Goal: Task Accomplishment & Management: Manage account settings

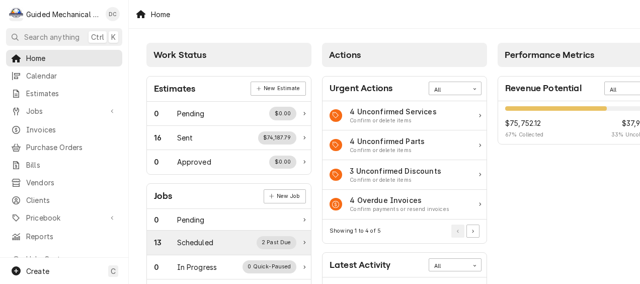
click at [209, 241] on div "Scheduled" at bounding box center [195, 242] width 36 height 11
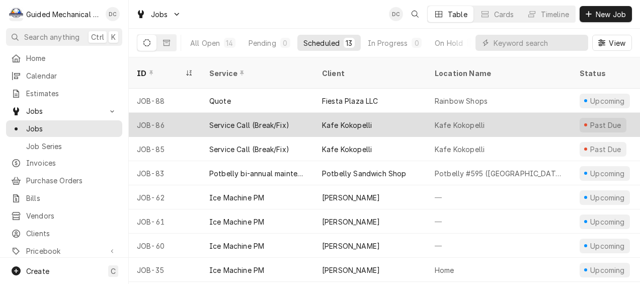
click at [236, 120] on div "Service Call (Break/Fix)" at bounding box center [249, 125] width 80 height 11
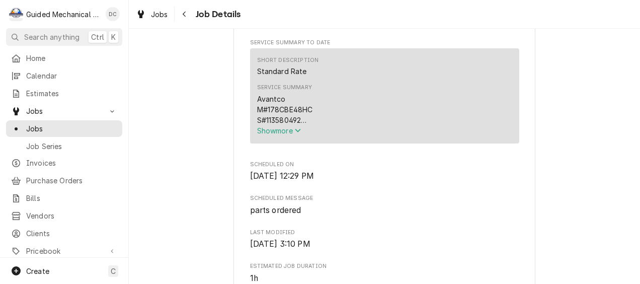
scroll to position [402, 0]
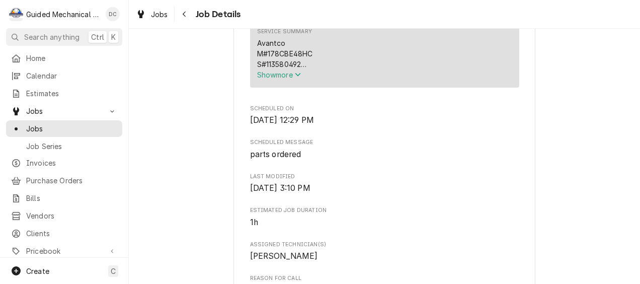
click at [276, 79] on span "Show more" at bounding box center [279, 74] width 44 height 9
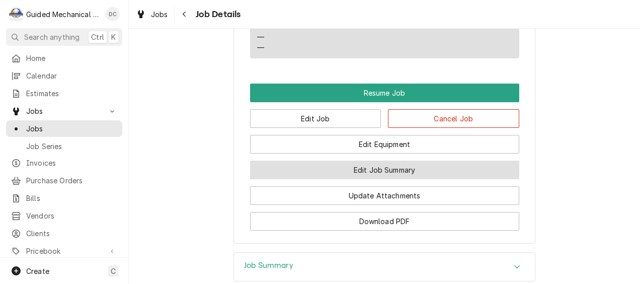
scroll to position [805, 0]
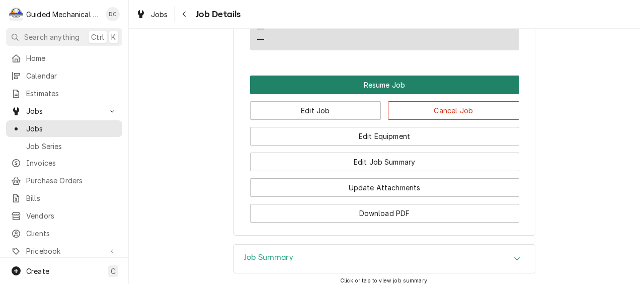
click at [335, 93] on button "Resume Job" at bounding box center [384, 84] width 269 height 19
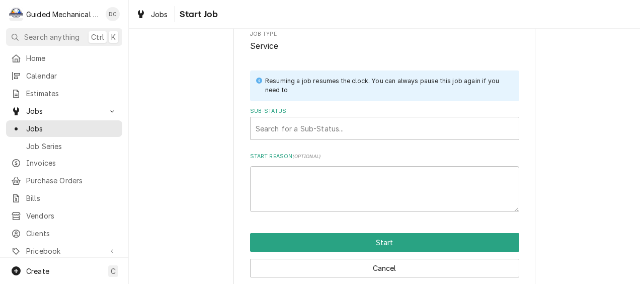
scroll to position [139, 0]
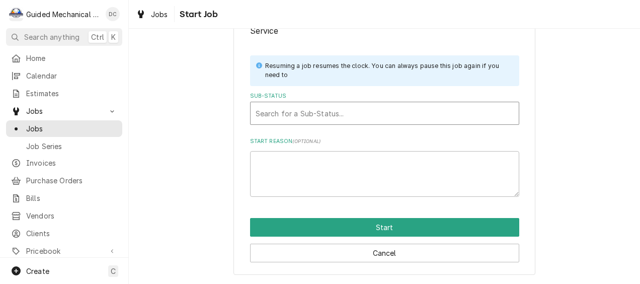
click at [327, 107] on div "Sub-Status" at bounding box center [384, 113] width 258 height 18
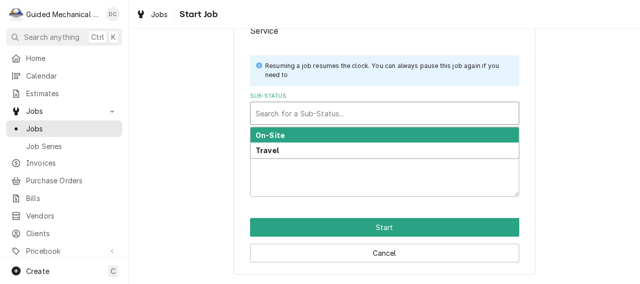
click at [286, 137] on div "On-Site" at bounding box center [384, 135] width 268 height 16
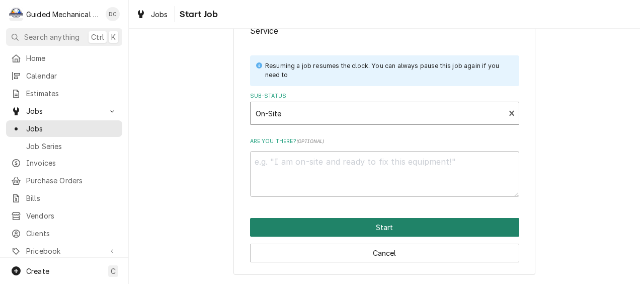
click at [367, 226] on button "Start" at bounding box center [384, 227] width 269 height 19
type textarea "x"
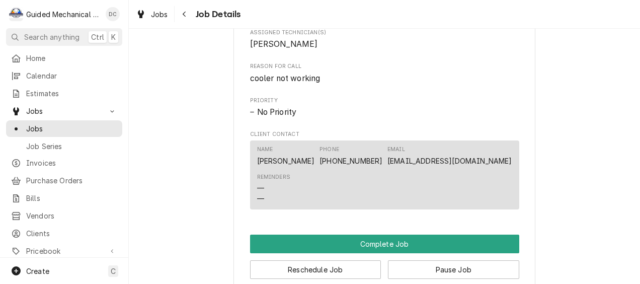
scroll to position [654, 0]
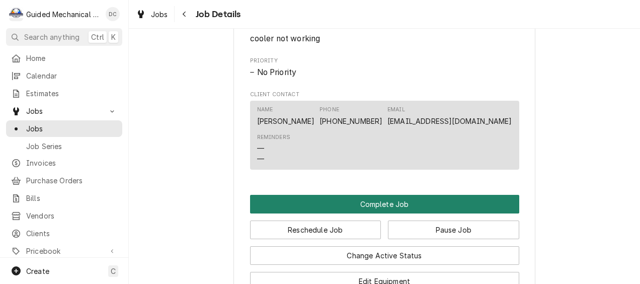
click at [383, 213] on button "Complete Job" at bounding box center [384, 204] width 269 height 19
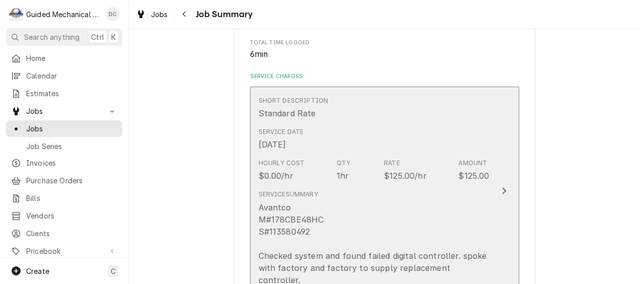
scroll to position [251, 0]
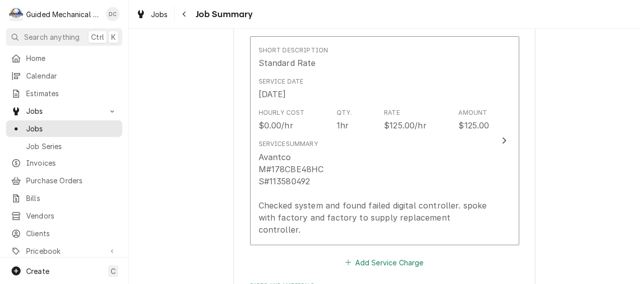
click at [373, 255] on button "Add Service Charge" at bounding box center [383, 262] width 81 height 14
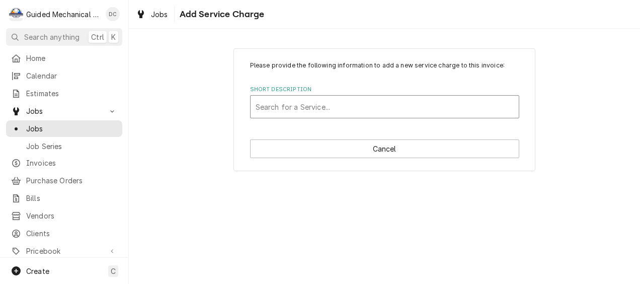
click at [294, 105] on div "Short Description" at bounding box center [384, 107] width 258 height 18
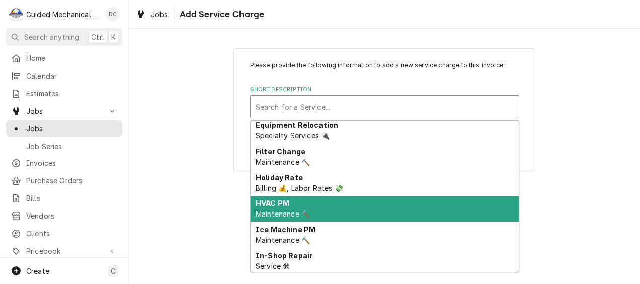
scroll to position [259, 0]
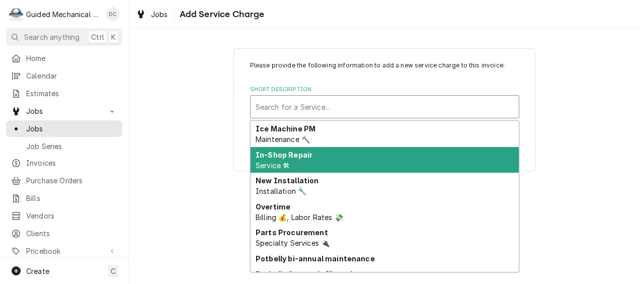
click at [578, 156] on div "Please provide the following information to add a new service charge to this in…" at bounding box center [384, 109] width 511 height 140
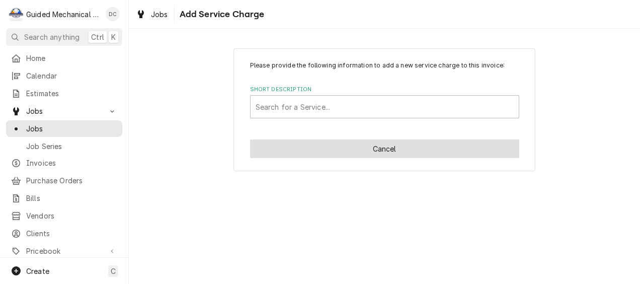
click at [411, 146] on button "Cancel" at bounding box center [384, 148] width 269 height 19
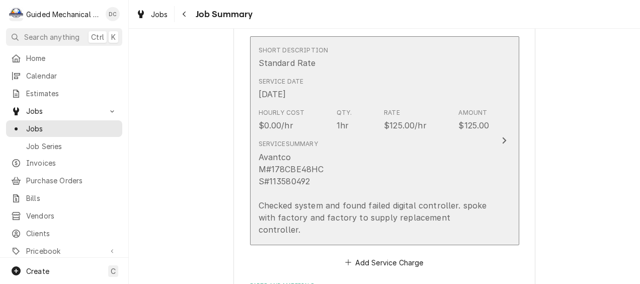
click at [418, 100] on div "Service Date Sep 18, 2025" at bounding box center [373, 88] width 231 height 31
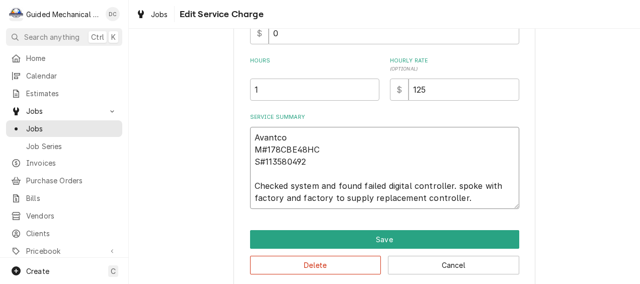
scroll to position [282, 0]
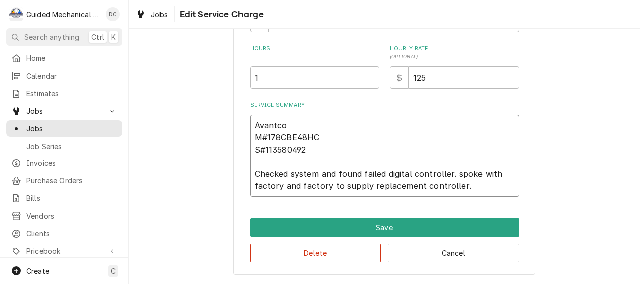
drag, startPoint x: 249, startPoint y: 206, endPoint x: 495, endPoint y: 190, distance: 246.9
click at [495, 190] on textarea "Avantco M#178CBE48HC S#113580492 Checked system and found failed digital contro…" at bounding box center [384, 156] width 269 height 82
type textarea "x"
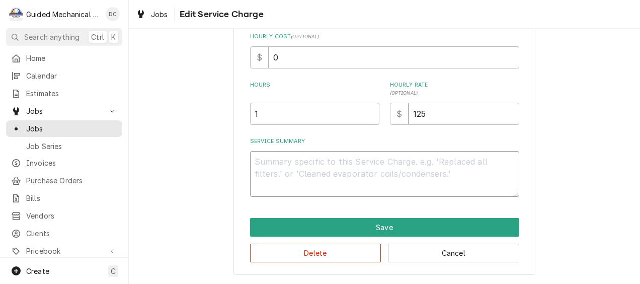
scroll to position [245, 0]
click at [333, 251] on button "Delete" at bounding box center [315, 252] width 131 height 19
type textarea "x"
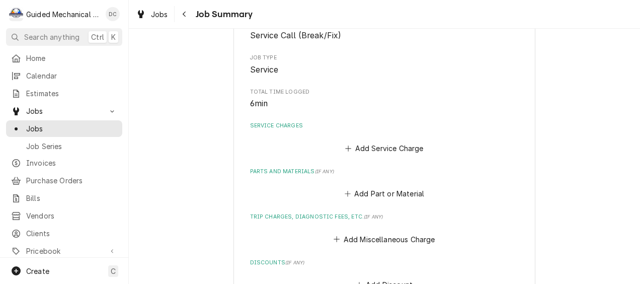
scroll to position [151, 0]
click at [390, 151] on button "Add Service Charge" at bounding box center [383, 149] width 81 height 14
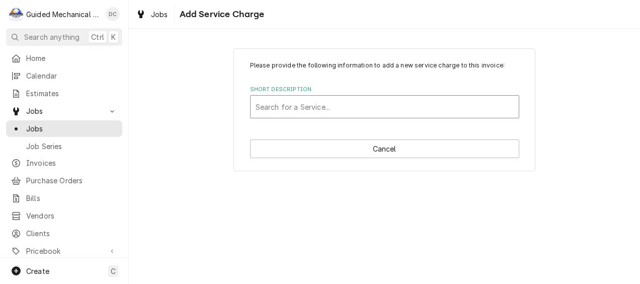
click at [344, 104] on div "Short Description" at bounding box center [384, 107] width 258 height 18
type input "trave"
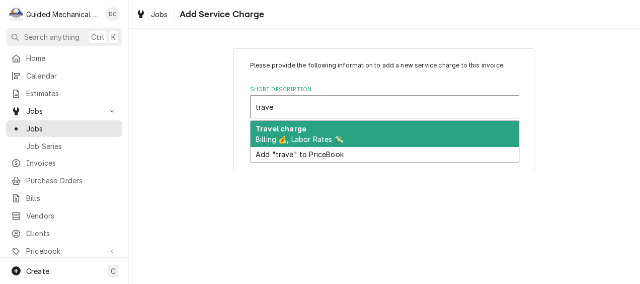
click at [374, 129] on div "Travel charge Billing 💰, Labor Rates 💸" at bounding box center [384, 134] width 268 height 26
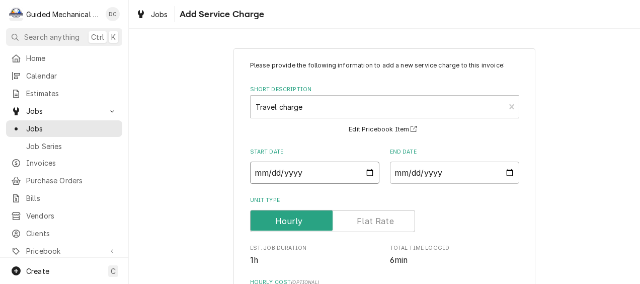
click at [366, 174] on input "Start Date" at bounding box center [314, 172] width 129 height 22
type textarea "x"
type input "2025-09-18"
click at [507, 176] on input "End Date" at bounding box center [454, 172] width 129 height 22
type input "2025-09-25"
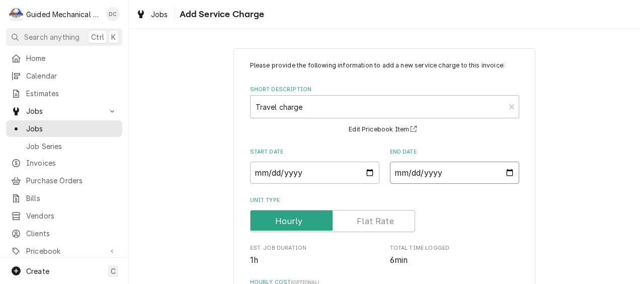
type textarea "x"
click at [388, 220] on label "Unit Type" at bounding box center [332, 221] width 165 height 22
click at [388, 220] on input "Unit Type" at bounding box center [332, 221] width 156 height 22
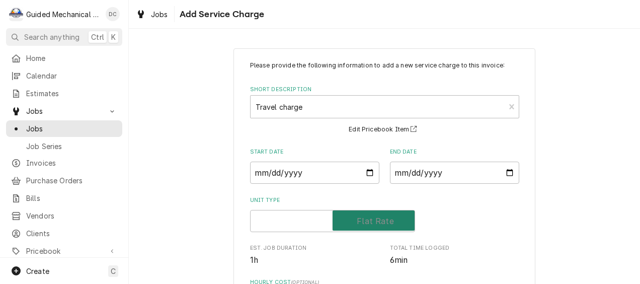
checkbox input "true"
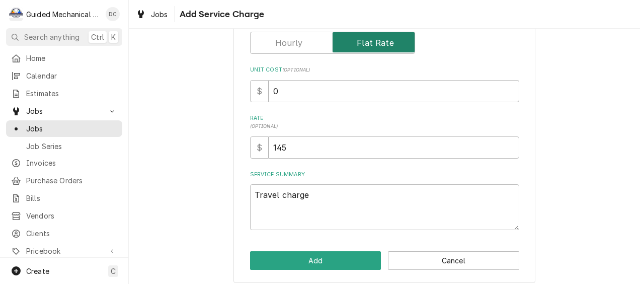
scroll to position [186, 0]
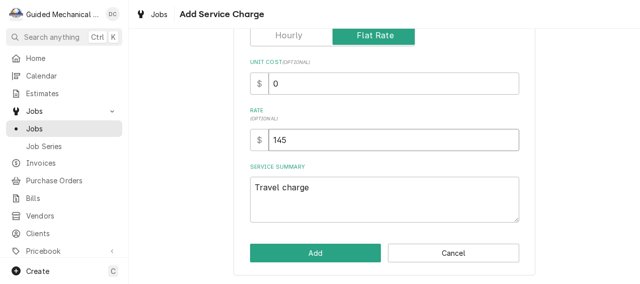
drag, startPoint x: 321, startPoint y: 143, endPoint x: 209, endPoint y: 142, distance: 112.7
click at [209, 142] on div "Please provide the following information to add a new service charge to this in…" at bounding box center [384, 69] width 511 height 430
type textarea "x"
type input "1"
type textarea "x"
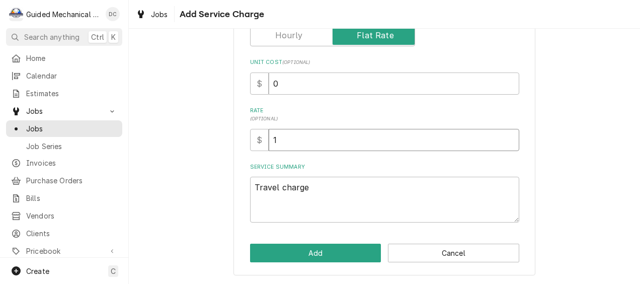
type input "12"
type textarea "x"
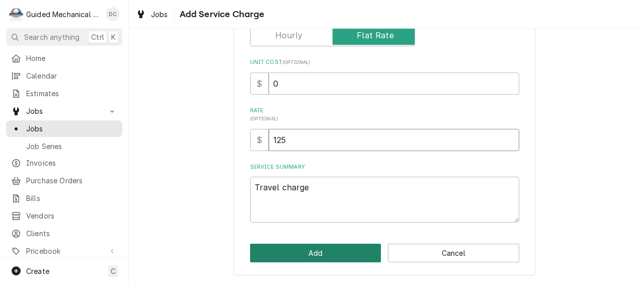
type input "125"
click at [332, 248] on button "Add" at bounding box center [315, 252] width 131 height 19
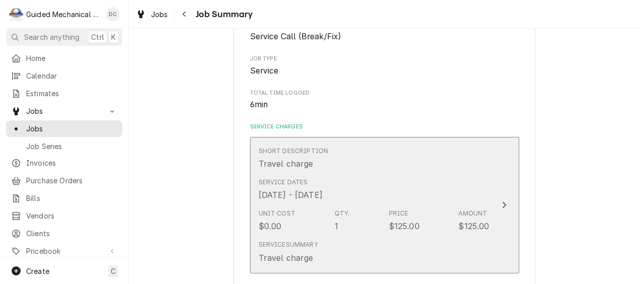
click at [317, 192] on div "[DATE] - [DATE]" at bounding box center [290, 195] width 64 height 12
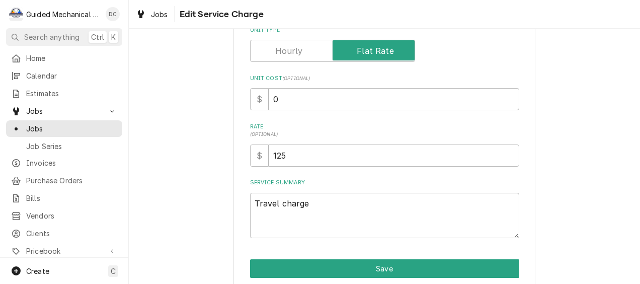
type textarea "x"
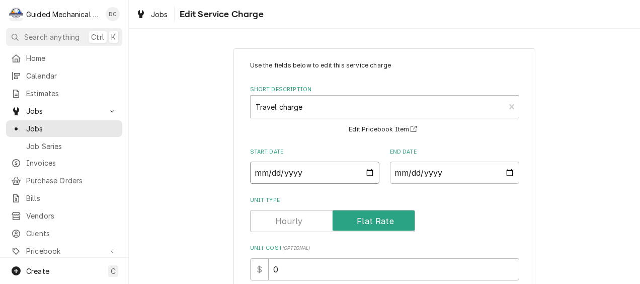
click at [366, 174] on input "[DATE]" at bounding box center [314, 172] width 129 height 22
type input "[DATE]"
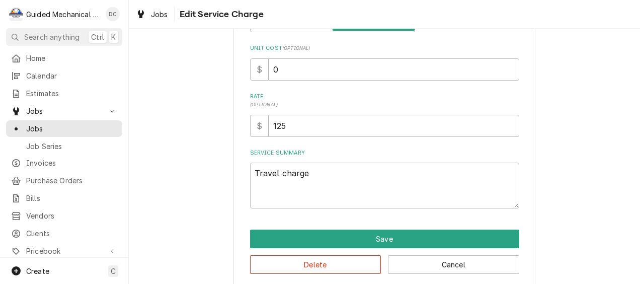
scroll to position [201, 0]
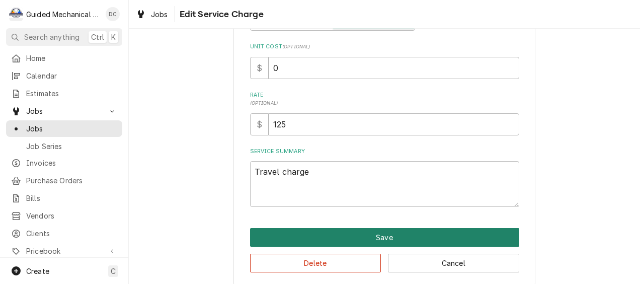
click at [361, 236] on button "Save" at bounding box center [384, 237] width 269 height 19
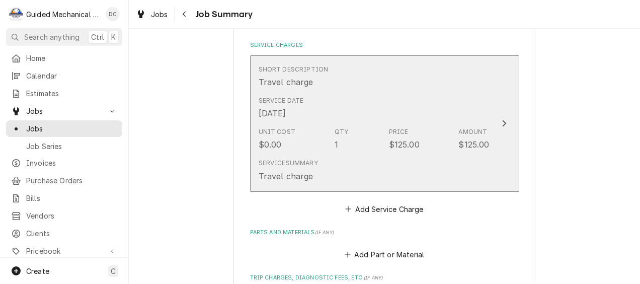
scroll to position [251, 0]
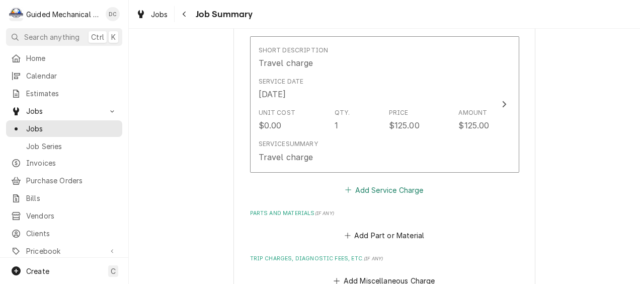
click at [393, 193] on button "Add Service Charge" at bounding box center [383, 190] width 81 height 14
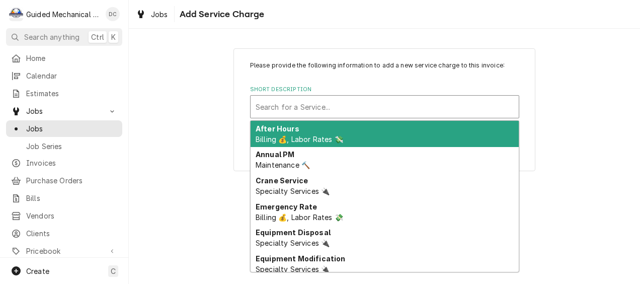
click at [330, 111] on div "Short Description" at bounding box center [384, 107] width 258 height 18
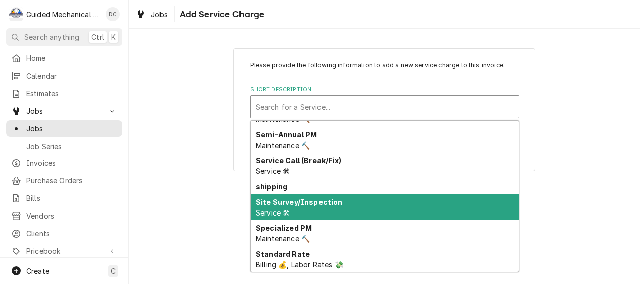
scroll to position [617, 0]
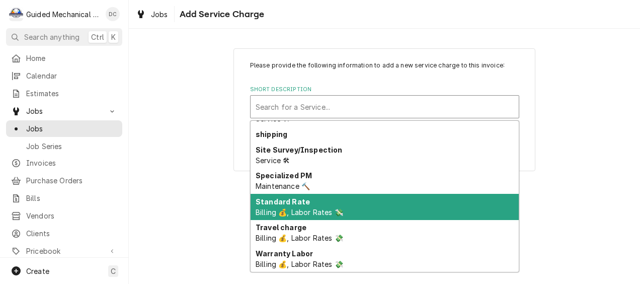
click at [337, 201] on div "Standard Rate Billing 💰, Labor Rates 💸" at bounding box center [384, 207] width 268 height 26
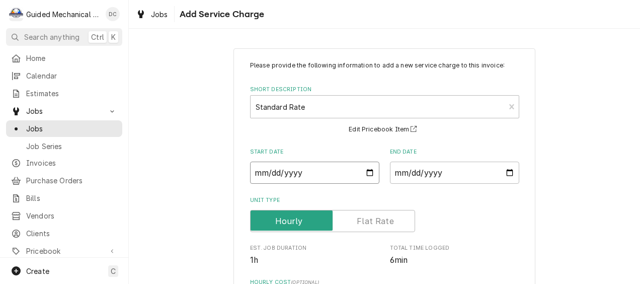
click at [366, 175] on input "Start Date" at bounding box center [314, 172] width 129 height 22
type textarea "x"
type input "2025-09-18"
click at [505, 173] on input "End Date" at bounding box center [454, 172] width 129 height 22
type textarea "x"
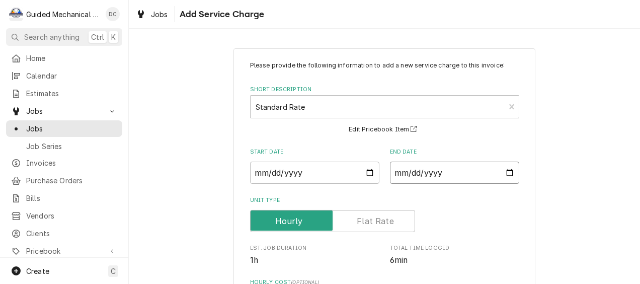
type input "2025-09-25"
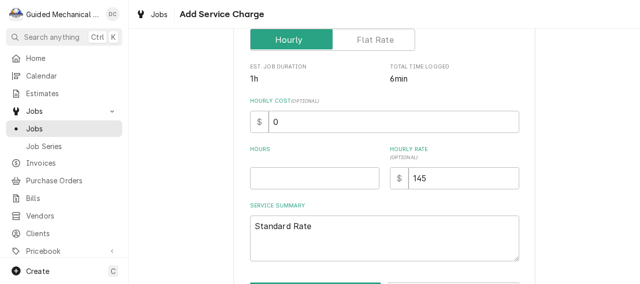
scroll to position [201, 0]
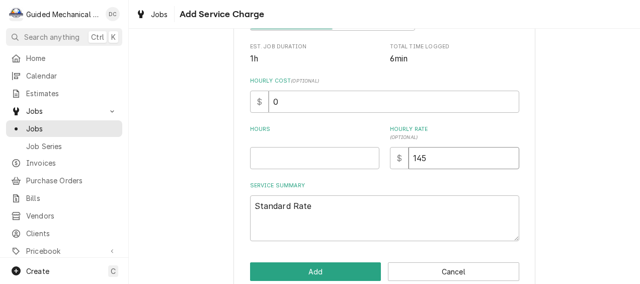
drag, startPoint x: 430, startPoint y: 158, endPoint x: 366, endPoint y: 149, distance: 65.1
click at [366, 149] on div "Hours Hourly Rate ( optional ) $ 145" at bounding box center [384, 147] width 269 height 44
type textarea "x"
type input "2"
type textarea "x"
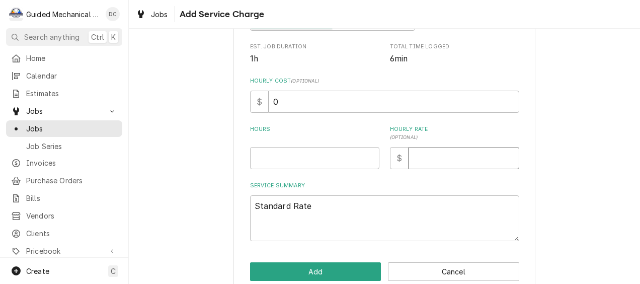
type textarea "x"
type input "1"
type textarea "x"
type input "12"
type textarea "x"
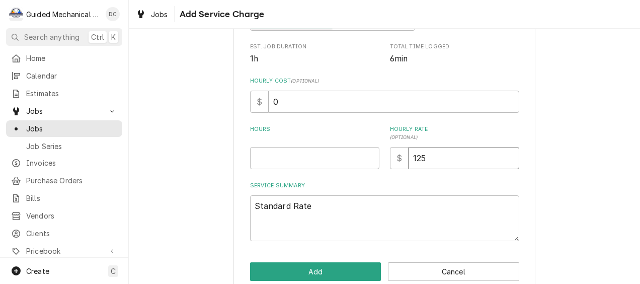
type input "125"
drag, startPoint x: 349, startPoint y: 207, endPoint x: 207, endPoint y: 205, distance: 141.8
click at [207, 205] on div "Please provide the following information to add a new service charge to this in…" at bounding box center [384, 70] width 511 height 464
paste textarea "Avantco M#178CBE48HC S#113580492 Checked system and found failed digital contro…"
type textarea "x"
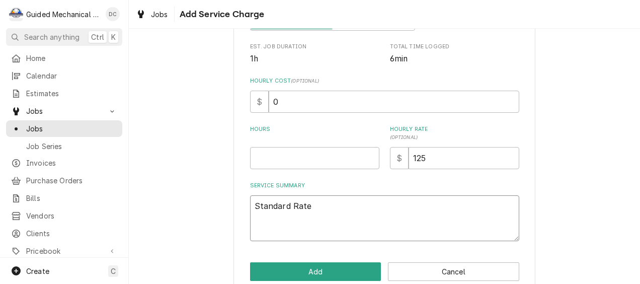
type textarea "Avantco M#178CBE48HC S#113580492 Checked system and found failed digital contro…"
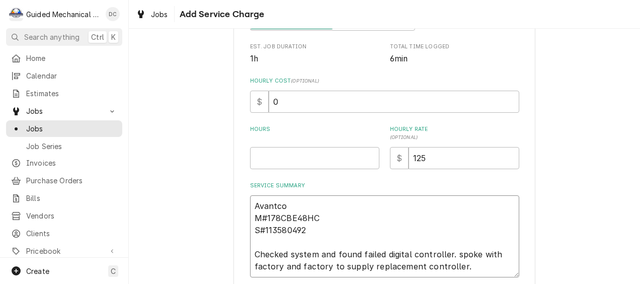
click at [253, 206] on textarea "Avantco M#178CBE48HC S#113580492 Checked system and found failed digital contro…" at bounding box center [384, 236] width 269 height 82
type textarea "x"
type textarea "Avantco M#178CBE48HC S#113580492 Checked system and found failed digital contro…"
type textarea "x"
type textarea "9 Avantco M#178CBE48HC S#113580492 Checked system and found failed digital cont…"
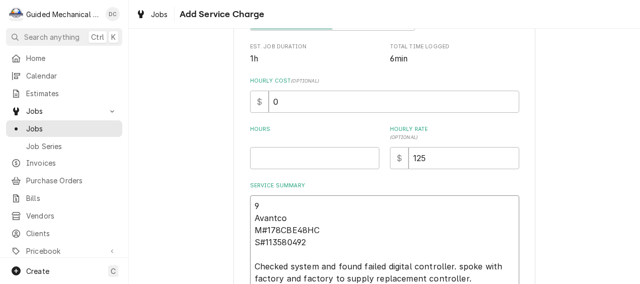
type textarea "x"
type textarea "9- Avantco M#178CBE48HC S#113580492 Checked system and found failed digital con…"
type textarea "x"
type textarea "9-1 Avantco M#178CBE48HC S#113580492 Checked system and found failed digital co…"
type textarea "x"
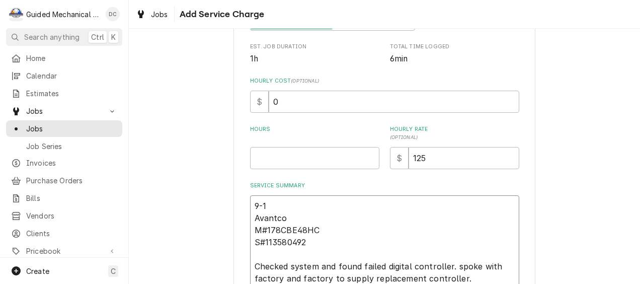
type textarea "9-18 Avantco M#178CBE48HC S#113580492 Checked system and found failed digital c…"
type textarea "x"
type textarea "9-18- Avantco M#178CBE48HC S#113580492 Checked system and found failed digital …"
type textarea "x"
type textarea "9-18-2 Avantco M#178CBE48HC S#113580492 Checked system and found failed digital…"
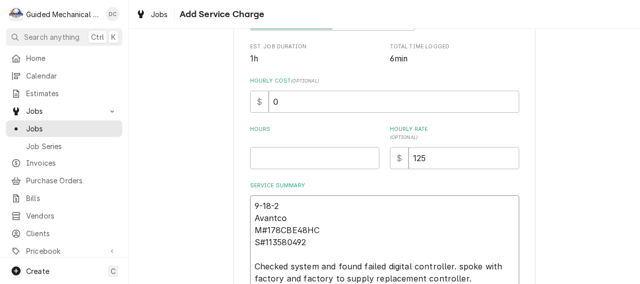
type textarea "x"
type textarea "9-18-25 Avantco M#178CBE48HC S#113580492 Checked system and found failed digita…"
type textarea "x"
type textarea "9-18-25 Avantco M#178CBE48HC S#113580492 Checked system and found failed digita…"
type textarea "x"
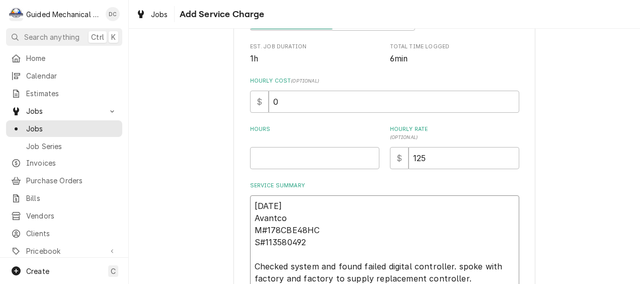
type textarea "9-18-25 d Avantco M#178CBE48HC S#113580492 Checked system and found failed digi…"
type textarea "x"
type textarea "9-18-25 di Avantco M#178CBE48HC S#113580492 Checked system and found failed dig…"
type textarea "x"
type textarea "9-18-25 dia Avantco M#178CBE48HC S#113580492 Checked system and found failed di…"
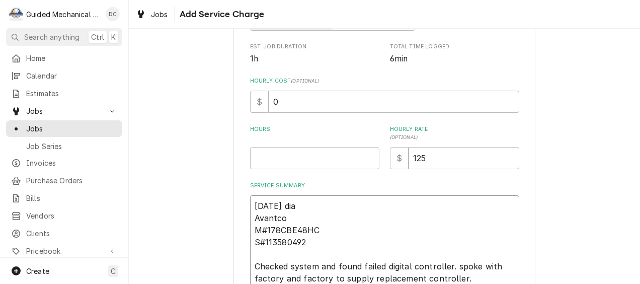
type textarea "x"
type textarea "9-18-25 diag Avantco M#178CBE48HC S#113580492 Checked system and found failed d…"
type textarea "x"
type textarea "9-18-25 diagn Avantco M#178CBE48HC S#113580492 Checked system and found failed …"
type textarea "x"
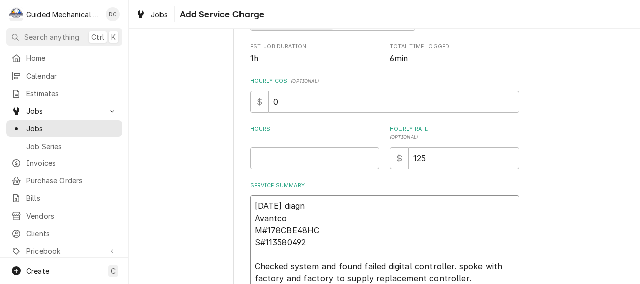
type textarea "9-18-25 diagno Avantco M#178CBE48HC S#113580492 Checked system and found failed…"
type textarea "x"
type textarea "9-18-25 diagnos Avantco M#178CBE48HC S#113580492 Checked system and found faile…"
type textarea "x"
type textarea "9-18-25 diagnost Avantco M#178CBE48HC S#113580492 Checked system and found fail…"
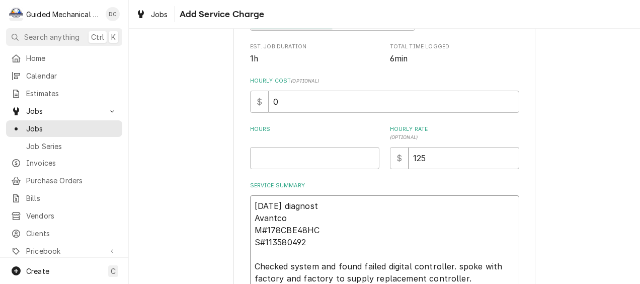
type textarea "x"
type textarea "9-18-25 diagnosti Avantco M#178CBE48HC S#113580492 Checked system and found fai…"
type textarea "x"
type textarea "9-18-25 diagnostic Avantco M#178CBE48HC S#113580492 Checked system and found fa…"
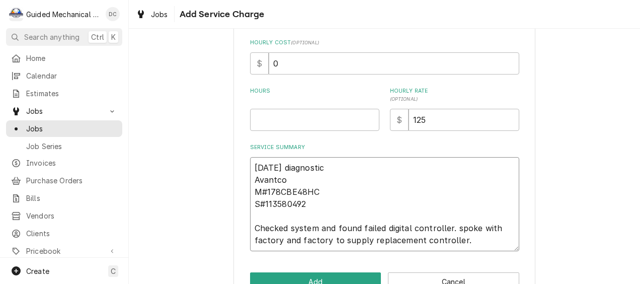
scroll to position [251, 0]
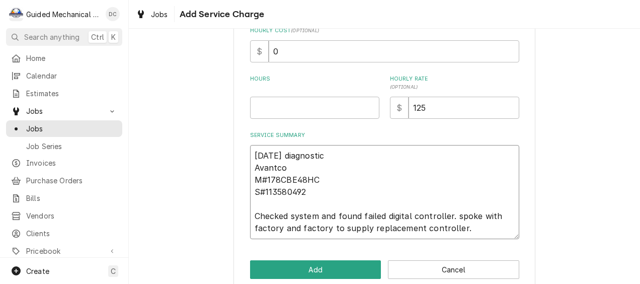
type textarea "x"
type textarea "9-18-25 diagnostic Avantco M#178CBE48HC S#113580492 Checked system and found fa…"
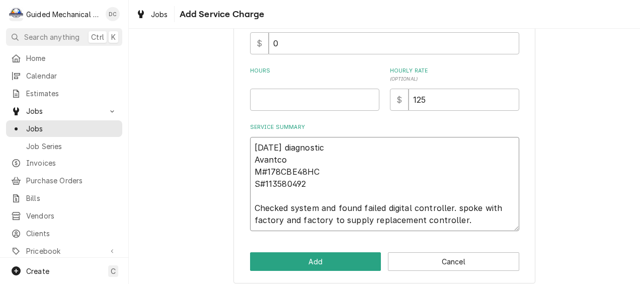
scroll to position [268, 0]
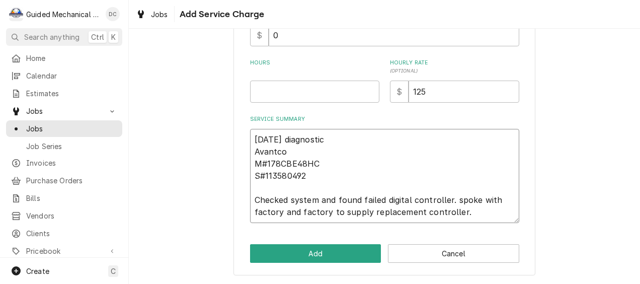
click at [460, 210] on textarea "9-18-25 diagnostic Avantco M#178CBE48HC S#113580492 Checked system and found fa…" at bounding box center [384, 176] width 269 height 94
type textarea "x"
type textarea "9-18-25 diagnostic Avantco M#178CBE48HC S#113580492 Checked system and found fa…"
type textarea "x"
type textarea "9-18-25 diagnostic Avantco M#178CBE48HC S#113580492 Checked system and found fa…"
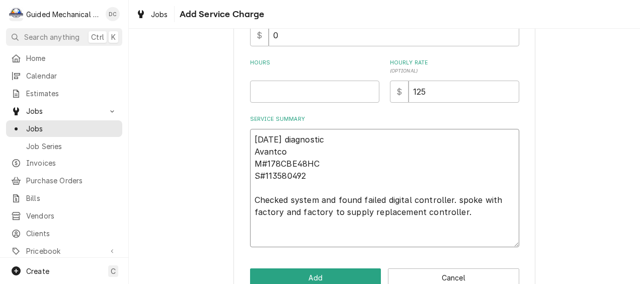
type textarea "x"
type textarea "9-18-25 diagnostic Avantco M#178CBE48HC S#113580492 Checked system and found fa…"
type textarea "x"
type textarea "9-18-25 diagnostic Avantco M#178CBE48HC S#113580492 Checked system and found fa…"
type textarea "x"
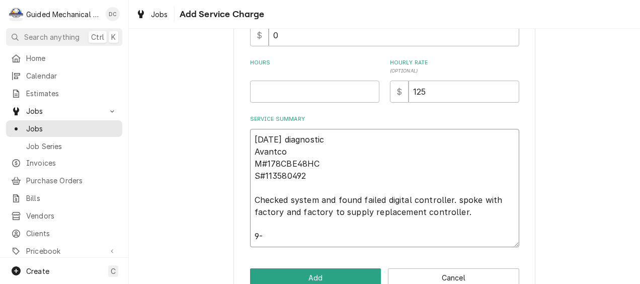
type textarea "9-18-25 diagnostic Avantco M#178CBE48HC S#113580492 Checked system and found fa…"
type textarea "x"
type textarea "9-18-25 diagnostic Avantco M#178CBE48HC S#113580492 Checked system and found fa…"
type textarea "x"
type textarea "9-18-25 diagnostic Avantco M#178CBE48HC S#113580492 Checked system and found fa…"
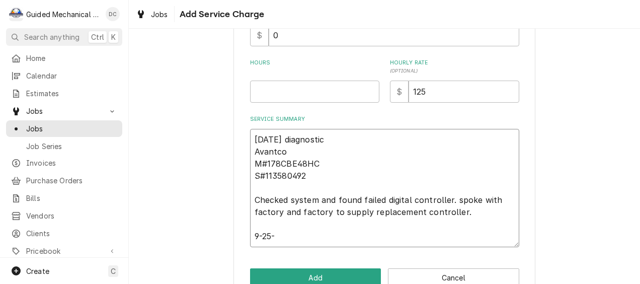
type textarea "x"
type textarea "9-18-25 diagnostic Avantco M#178CBE48HC S#113580492 Checked system and found fa…"
type textarea "x"
type textarea "9-18-25 diagnostic Avantco M#178CBE48HC S#113580492 Checked system and found fa…"
type textarea "x"
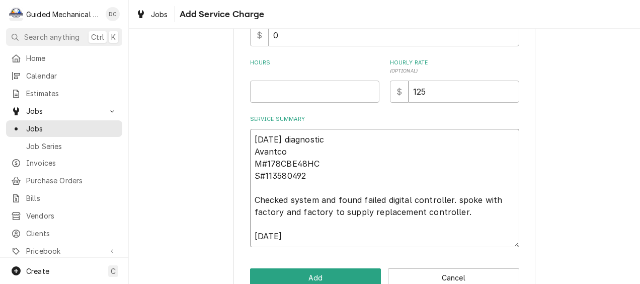
type textarea "9-18-25 diagnostic Avantco M#178CBE48HC S#113580492 Checked system and found fa…"
type textarea "x"
type textarea "9-18-25 diagnostic Avantco M#178CBE48HC S#113580492 Checked system and found fa…"
type textarea "x"
type textarea "9-18-25 diagnostic Avantco M#178CBE48HC S#113580492 Checked system and found fa…"
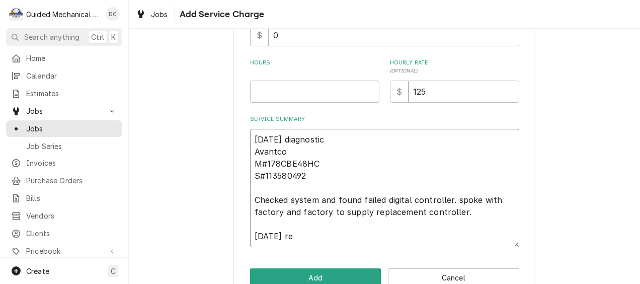
type textarea "x"
type textarea "9-18-25 diagnostic Avantco M#178CBE48HC S#113580492 Checked system and found fa…"
type textarea "x"
type textarea "9-18-25 diagnostic Avantco M#178CBE48HC S#113580492 Checked system and found fa…"
type textarea "x"
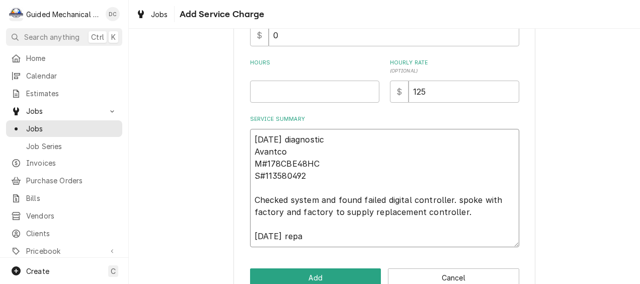
type textarea "9-18-25 diagnostic Avantco M#178CBE48HC S#113580492 Checked system and found fa…"
type textarea "x"
type textarea "9-18-25 diagnostic Avantco M#178CBE48HC S#113580492 Checked system and found fa…"
type textarea "x"
type textarea "9-18-25 diagnostic Avantco M#178CBE48HC S#113580492 Checked system and found fa…"
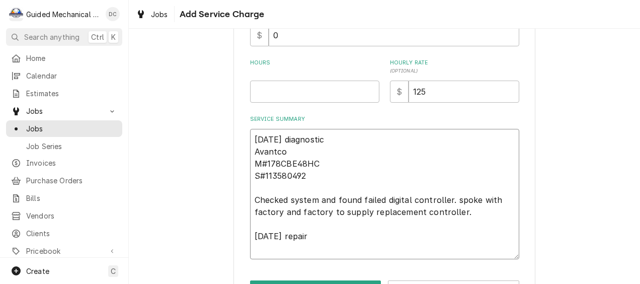
type textarea "x"
type textarea "9-18-25 diagnostic Avantco M#178CBE48HC S#113580492 Checked system and found fa…"
type textarea "x"
type textarea "9-18-25 diagnostic Avantco M#178CBE48HC S#113580492 Checked system and found fa…"
type textarea "x"
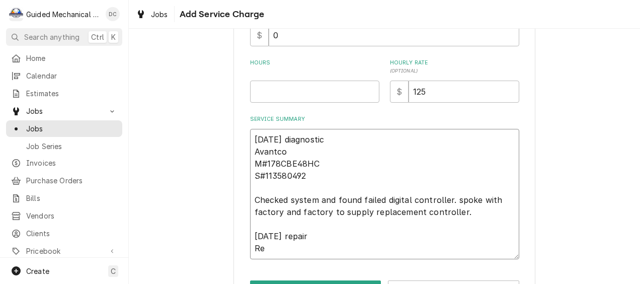
type textarea "9-18-25 diagnostic Avantco M#178CBE48HC S#113580492 Checked system and found fa…"
type textarea "x"
type textarea "9-18-25 diagnostic Avantco M#178CBE48HC S#113580492 Checked system and found fa…"
type textarea "x"
type textarea "9-18-25 diagnostic Avantco M#178CBE48HC S#113580492 Checked system and found fa…"
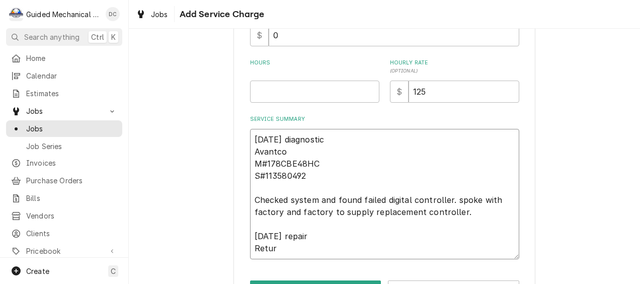
type textarea "x"
type textarea "9-18-25 diagnostic Avantco M#178CBE48HC S#113580492 Checked system and found fa…"
type textarea "x"
type textarea "9-18-25 diagnostic Avantco M#178CBE48HC S#113580492 Checked system and found fa…"
type textarea "x"
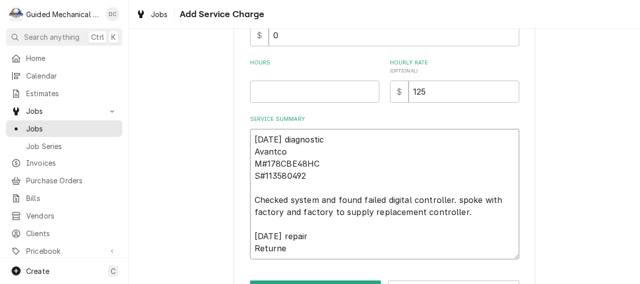
type textarea "9-18-25 diagnostic Avantco M#178CBE48HC S#113580492 Checked system and found fa…"
type textarea "x"
type textarea "9-18-25 diagnostic Avantco M#178CBE48HC S#113580492 Checked system and found fa…"
type textarea "x"
type textarea "9-18-25 diagnostic Avantco M#178CBE48HC S#113580492 Checked system and found fa…"
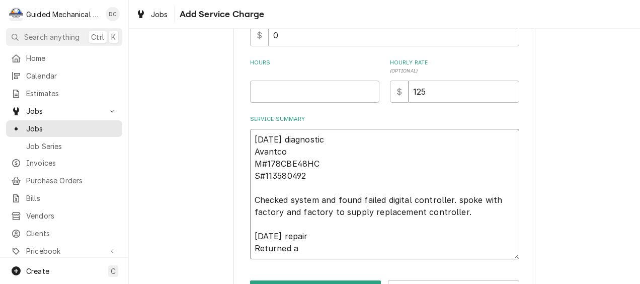
type textarea "x"
type textarea "9-18-25 diagnostic Avantco M#178CBE48HC S#113580492 Checked system and found fa…"
type textarea "x"
type textarea "9-18-25 diagnostic Avantco M#178CBE48HC S#113580492 Checked system and found fa…"
type textarea "x"
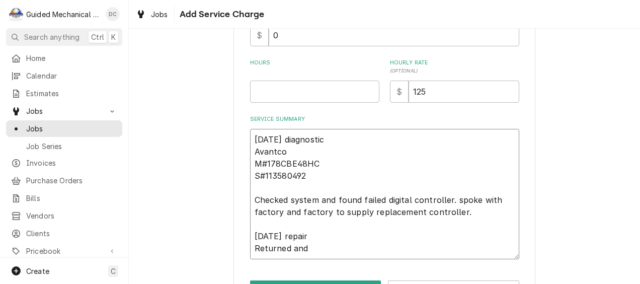
type textarea "9-18-25 diagnostic Avantco M#178CBE48HC S#113580492 Checked system and found fa…"
type textarea "x"
type textarea "9-18-25 diagnostic Avantco M#178CBE48HC S#113580492 Checked system and found fa…"
type textarea "x"
type textarea "9-18-25 diagnostic Avantco M#178CBE48HC S#113580492 Checked system and found fa…"
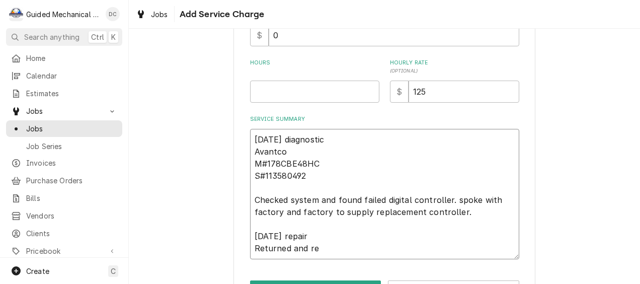
type textarea "x"
type textarea "9-18-25 diagnostic Avantco M#178CBE48HC S#113580492 Checked system and found fa…"
type textarea "x"
type textarea "9-18-25 diagnostic Avantco M#178CBE48HC S#113580492 Checked system and found fa…"
type textarea "x"
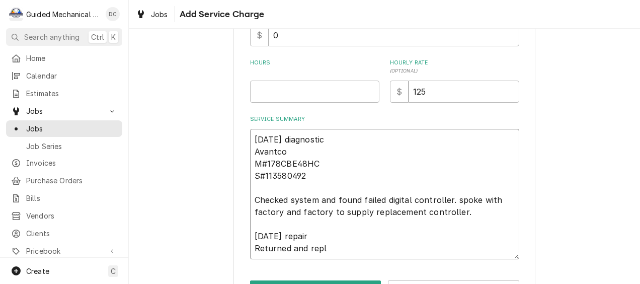
type textarea "9-18-25 diagnostic Avantco M#178CBE48HC S#113580492 Checked system and found fa…"
type textarea "x"
type textarea "9-18-25 diagnostic Avantco M#178CBE48HC S#113580492 Checked system and found fa…"
type textarea "x"
type textarea "9-18-25 diagnostic Avantco M#178CBE48HC S#113580492 Checked system and found fa…"
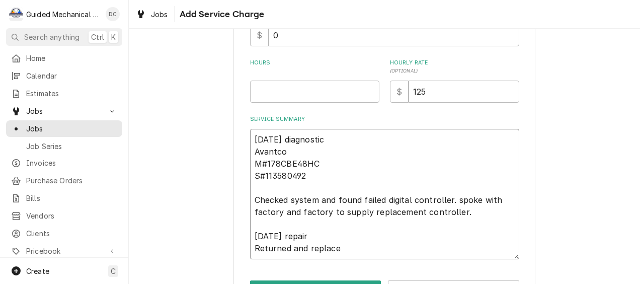
type textarea "x"
type textarea "9-18-25 diagnostic Avantco M#178CBE48HC S#113580492 Checked system and found fa…"
type textarea "x"
type textarea "9-18-25 diagnostic Avantco M#178CBE48HC S#113580492 Checked system and found fa…"
type textarea "x"
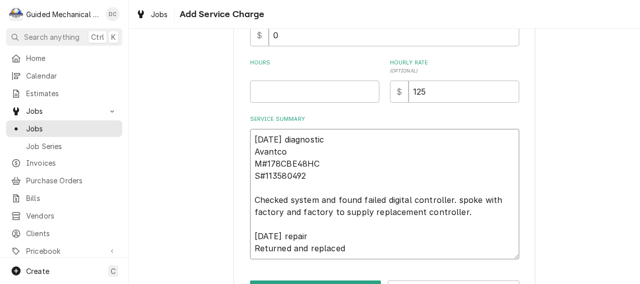
type textarea "9-18-25 diagnostic Avantco M#178CBE48HC S#113580492 Checked system and found fa…"
type textarea "x"
type textarea "9-18-25 diagnostic Avantco M#178CBE48HC S#113580492 Checked system and found fa…"
type textarea "x"
type textarea "9-18-25 diagnostic Avantco M#178CBE48HC S#113580492 Checked system and found fa…"
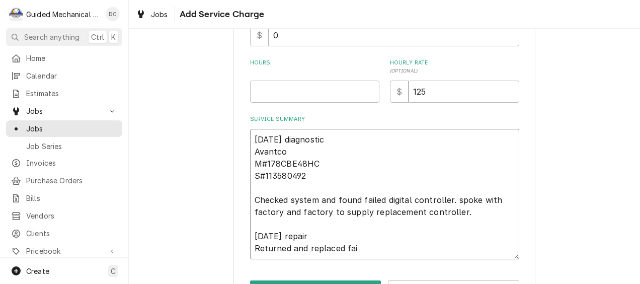
type textarea "x"
type textarea "9-18-25 diagnostic Avantco M#178CBE48HC S#113580492 Checked system and found fa…"
type textarea "x"
type textarea "9-18-25 diagnostic Avantco M#178CBE48HC S#113580492 Checked system and found fa…"
type textarea "x"
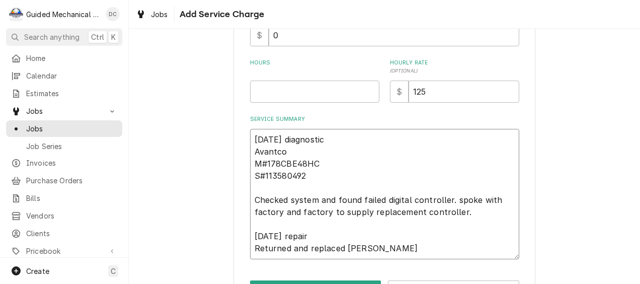
type textarea "9-18-25 diagnostic Avantco M#178CBE48HC S#113580492 Checked system and found fa…"
type textarea "x"
type textarea "9-18-25 diagnostic Avantco M#178CBE48HC S#113580492 Checked system and found fa…"
type textarea "x"
type textarea "9-18-25 diagnostic Avantco M#178CBE48HC S#113580492 Checked system and found fa…"
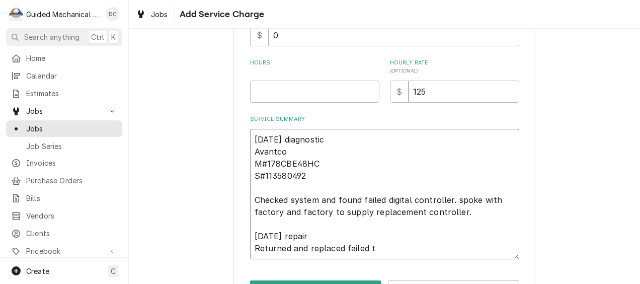
type textarea "x"
type textarea "9-18-25 diagnostic Avantco M#178CBE48HC S#113580492 Checked system and found fa…"
type textarea "x"
type textarea "9-18-25 diagnostic Avantco M#178CBE48HC S#113580492 Checked system and found fa…"
type textarea "x"
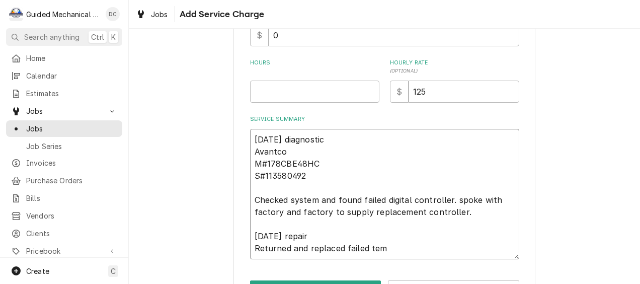
type textarea "9-18-25 diagnostic Avantco M#178CBE48HC S#113580492 Checked system and found fa…"
type textarea "x"
type textarea "9-18-25 diagnostic Avantco M#178CBE48HC S#113580492 Checked system and found fa…"
type textarea "x"
type textarea "9-18-25 diagnostic Avantco M#178CBE48HC S#113580492 Checked system and found fa…"
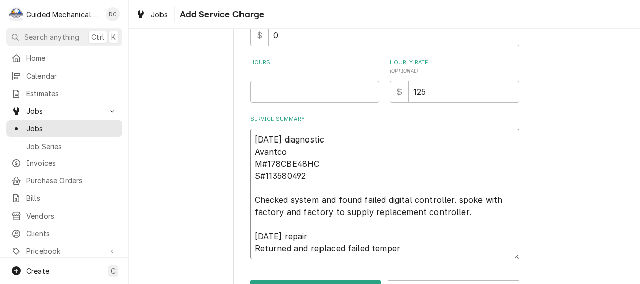
type textarea "x"
type textarea "9-18-25 diagnostic Avantco M#178CBE48HC S#113580492 Checked system and found fa…"
type textarea "x"
type textarea "9-18-25 diagnostic Avantco M#178CBE48HC S#113580492 Checked system and found fa…"
type textarea "x"
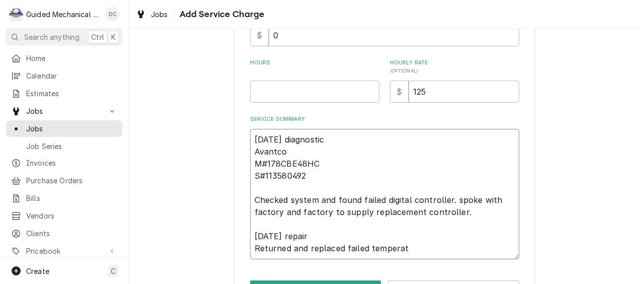
type textarea "9-18-25 diagnostic Avantco M#178CBE48HC S#113580492 Checked system and found fa…"
type textarea "x"
type textarea "9-18-25 diagnostic Avantco M#178CBE48HC S#113580492 Checked system and found fa…"
type textarea "x"
type textarea "9-18-25 diagnostic Avantco M#178CBE48HC S#113580492 Checked system and found fa…"
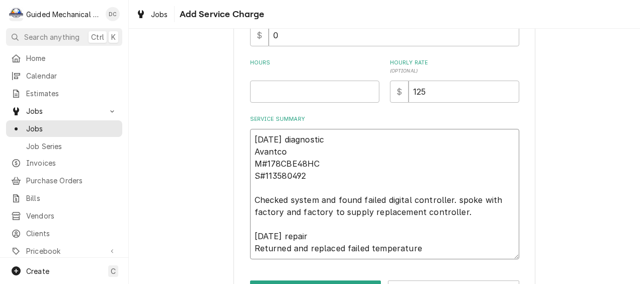
type textarea "x"
type textarea "9-18-25 diagnostic Avantco M#178CBE48HC S#113580492 Checked system and found fa…"
type textarea "x"
type textarea "9-18-25 diagnostic Avantco M#178CBE48HC S#113580492 Checked system and found fa…"
type textarea "x"
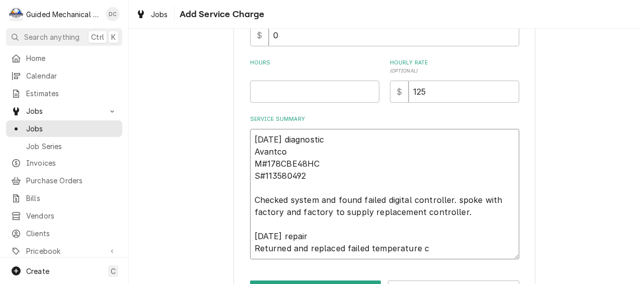
type textarea "9-18-25 diagnostic Avantco M#178CBE48HC S#113580492 Checked system and found fa…"
type textarea "x"
type textarea "9-18-25 diagnostic Avantco M#178CBE48HC S#113580492 Checked system and found fa…"
type textarea "x"
type textarea "9-18-25 diagnostic Avantco M#178CBE48HC S#113580492 Checked system and found fa…"
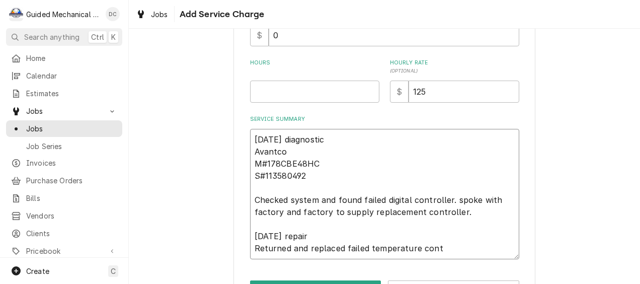
type textarea "x"
type textarea "9-18-25 diagnostic Avantco M#178CBE48HC S#113580492 Checked system and found fa…"
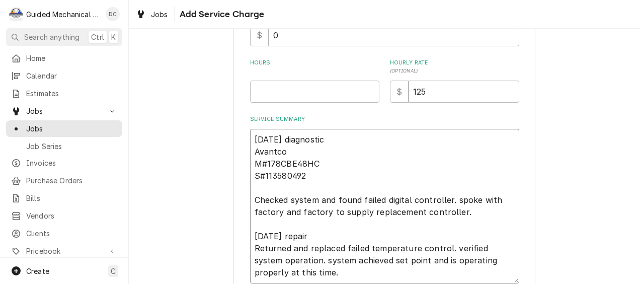
click at [384, 238] on textarea "9-18-25 diagnostic Avantco M#178CBE48HC S#113580492 Checked system and found fa…" at bounding box center [384, 206] width 269 height 154
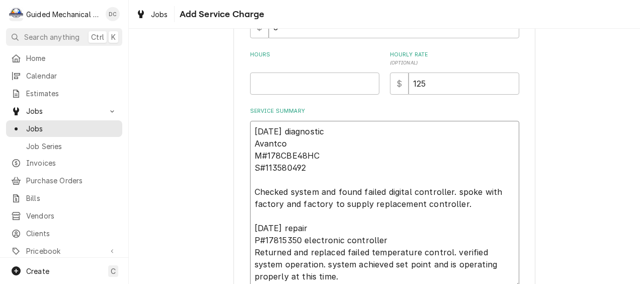
scroll to position [189, 0]
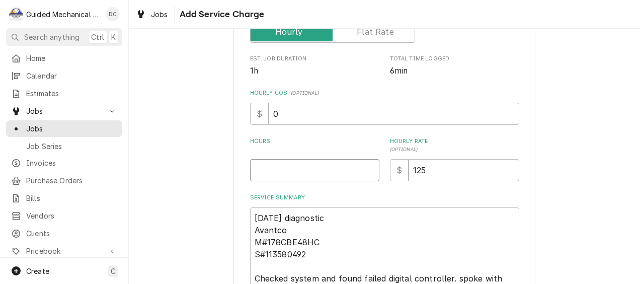
click at [324, 167] on input "Hours" at bounding box center [314, 170] width 129 height 22
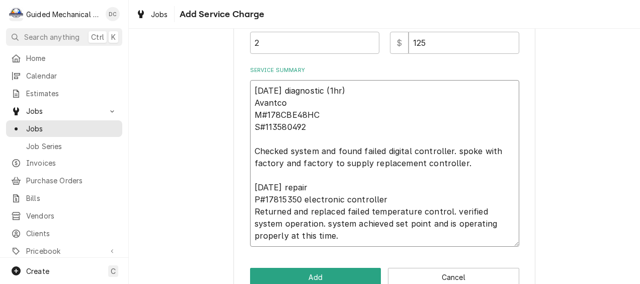
scroll to position [340, 0]
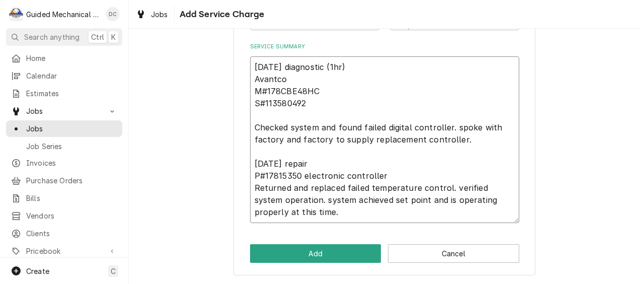
click at [319, 163] on textarea "9-18-25 diagnostic (1hr) Avantco M#178CBE48HC S#113580492 Checked system and fo…" at bounding box center [384, 139] width 269 height 166
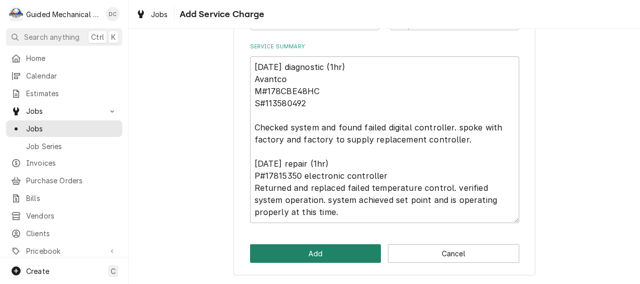
click at [314, 250] on button "Add" at bounding box center [315, 253] width 131 height 19
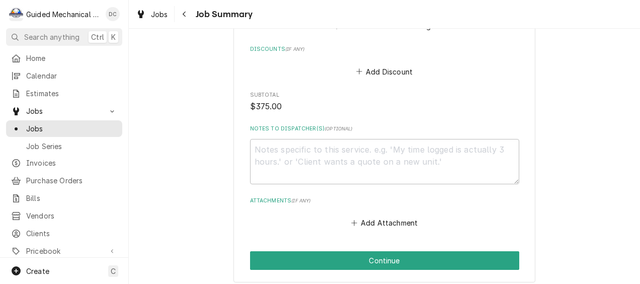
scroll to position [847, 0]
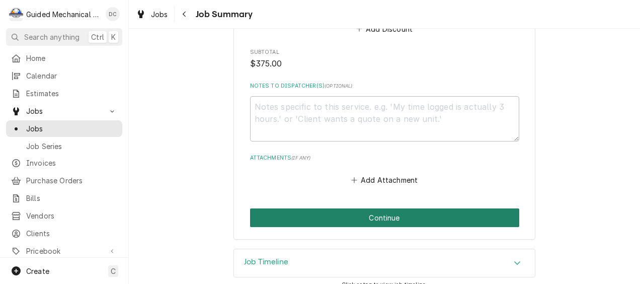
click at [501, 208] on button "Continue" at bounding box center [384, 217] width 269 height 19
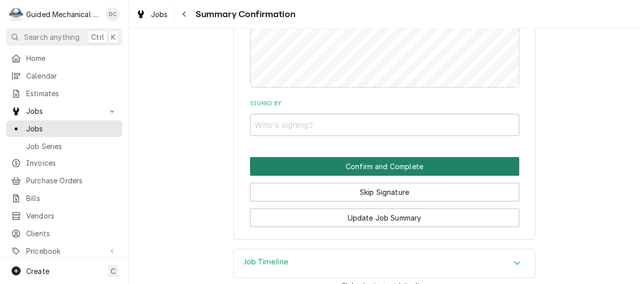
scroll to position [840, 0]
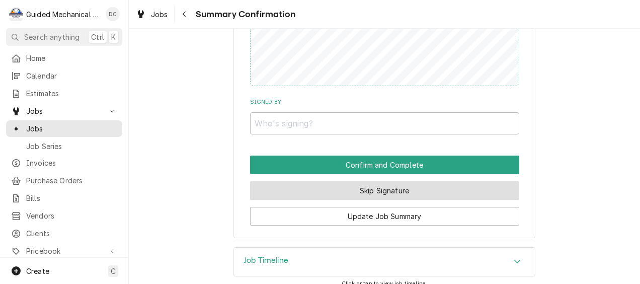
click at [447, 181] on button "Skip Signature" at bounding box center [384, 190] width 269 height 19
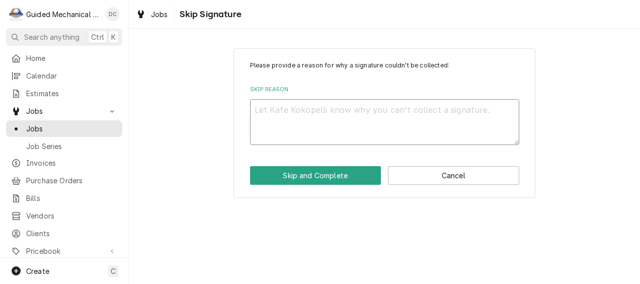
click at [396, 140] on textarea "Skip Reason" at bounding box center [384, 122] width 269 height 46
type textarea "x"
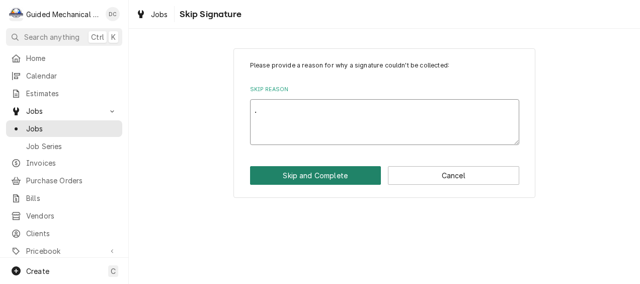
type textarea "."
click at [373, 176] on button "Skip and Complete" at bounding box center [315, 175] width 131 height 19
type textarea "x"
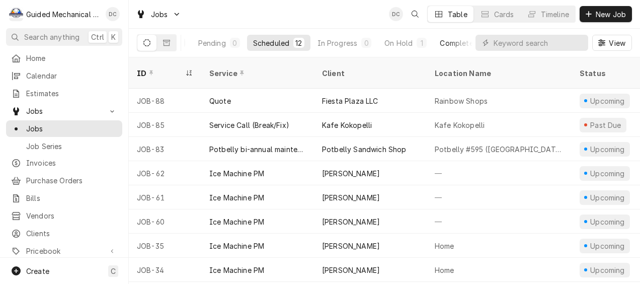
scroll to position [0, 75]
click at [441, 43] on div "Completed" at bounding box center [434, 43] width 38 height 11
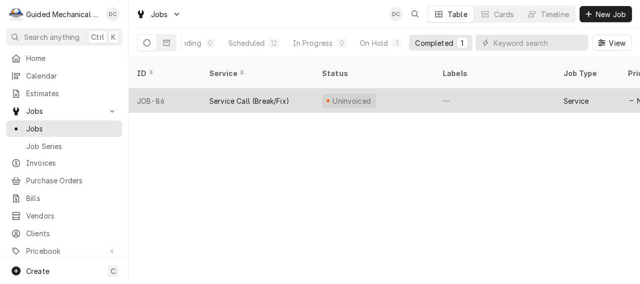
click at [409, 89] on div "Uninvoiced" at bounding box center [374, 101] width 121 height 24
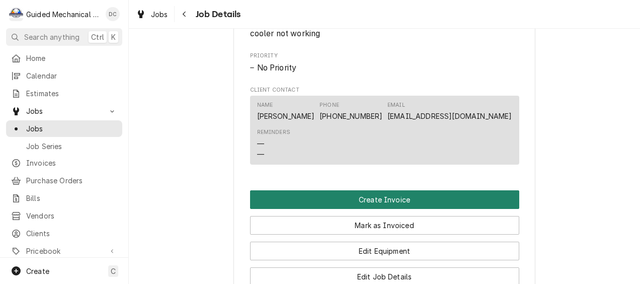
scroll to position [603, 0]
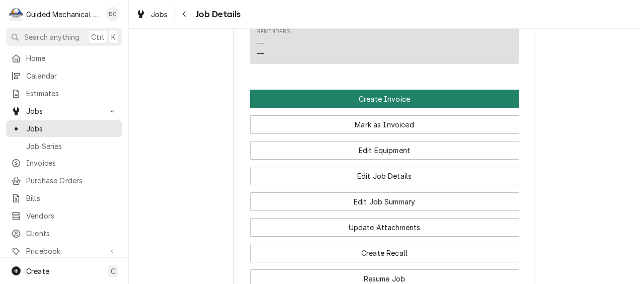
click at [435, 106] on button "Create Invoice" at bounding box center [384, 99] width 269 height 19
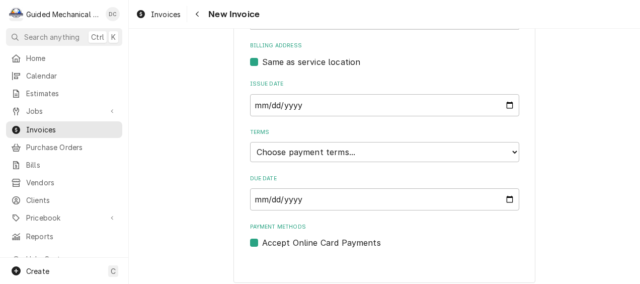
scroll to position [329, 0]
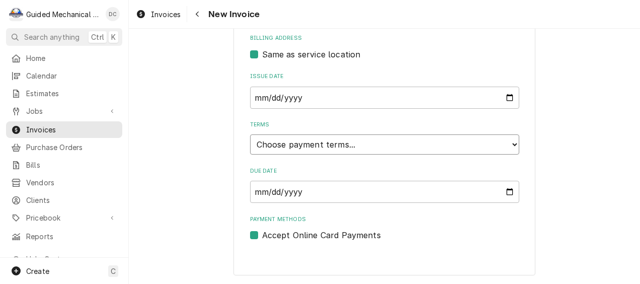
click at [376, 143] on select "Choose payment terms... Same Day Net 7 Net 14 Net 21 Net 30 Net 45 Net 60 Net 90" at bounding box center [384, 144] width 269 height 20
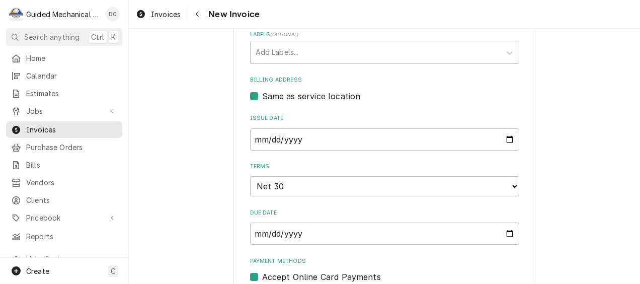
scroll to position [229, 0]
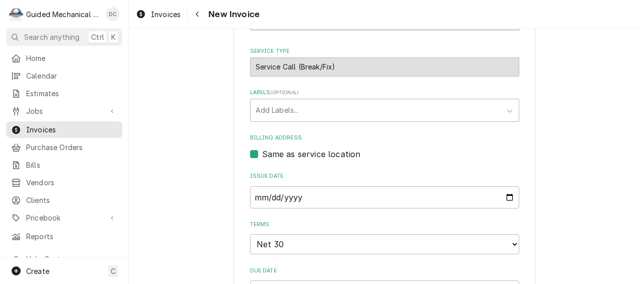
click at [262, 156] on label "Same as service location" at bounding box center [311, 154] width 99 height 12
click at [262, 156] on input "Same as service location" at bounding box center [396, 159] width 269 height 22
checkbox input "false"
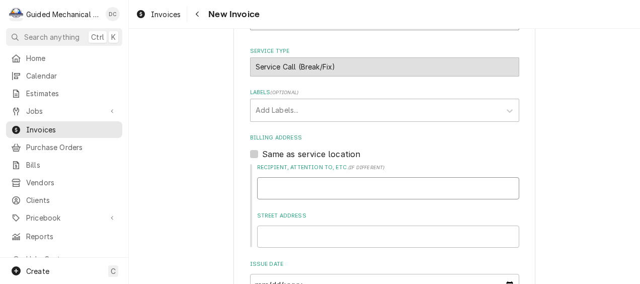
click at [306, 193] on input "Recipient, Attention To, etc. ( if different )" at bounding box center [388, 188] width 262 height 22
type textarea "x"
type input "R"
type textarea "x"
type input "Re"
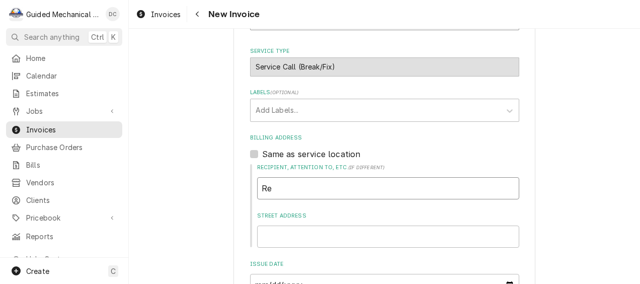
type textarea "x"
type input "Rea"
type textarea "x"
type input "Read"
type textarea "x"
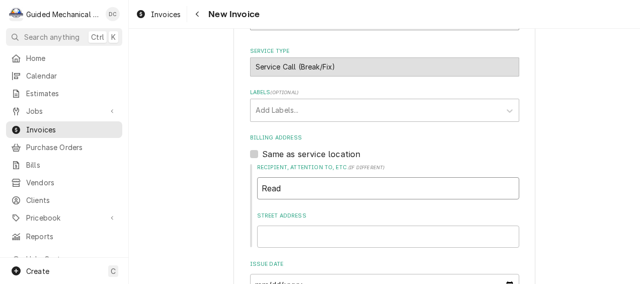
type input "Ready"
type textarea "x"
type input "Ready"
type textarea "x"
type input "Ready k"
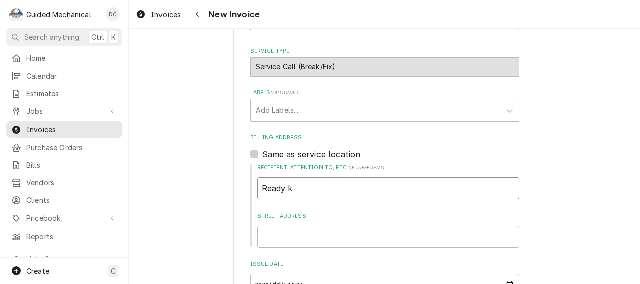
type textarea "x"
type input "Ready ki"
type textarea "x"
type input "Ready kit"
type textarea "x"
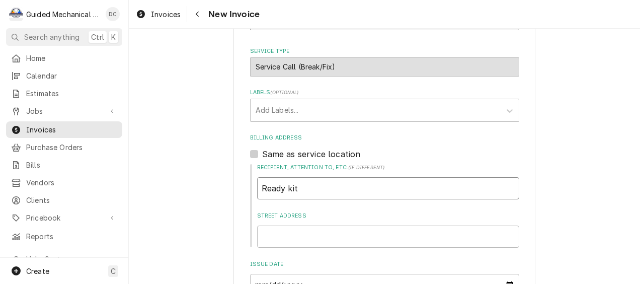
type input "Ready kitc"
type textarea "x"
type input "Ready kitch"
type textarea "x"
type input "Ready kitche"
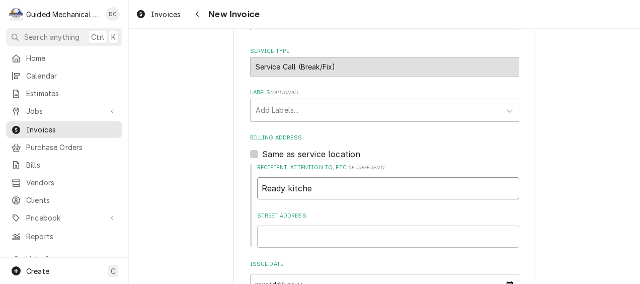
type textarea "x"
type input "Ready kitchen"
type textarea "x"
type input "Ready kitchen"
type textarea "x"
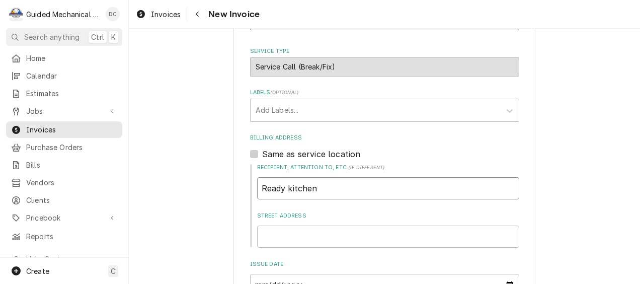
type input "Ready kitchen W"
type textarea "x"
type input "Ready kitchen Wa"
type textarea "x"
type input "Ready kitchen War"
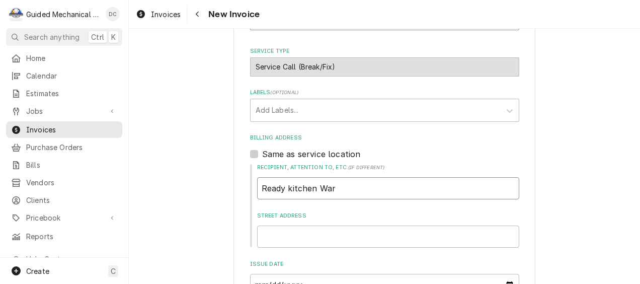
type textarea "x"
type input "Ready kitchen Warr"
type textarea "x"
type input "Ready kitchen Warra"
type textarea "x"
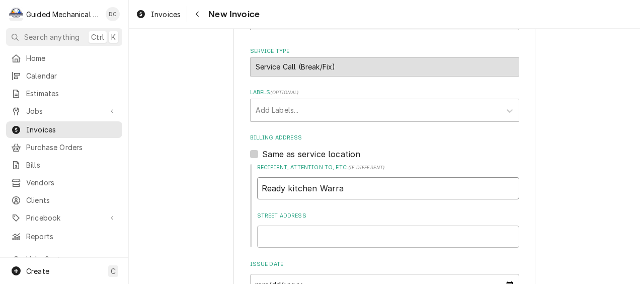
type input "Ready kitchen Warran"
type textarea "x"
type input "Ready kitchen Warrant"
type textarea "x"
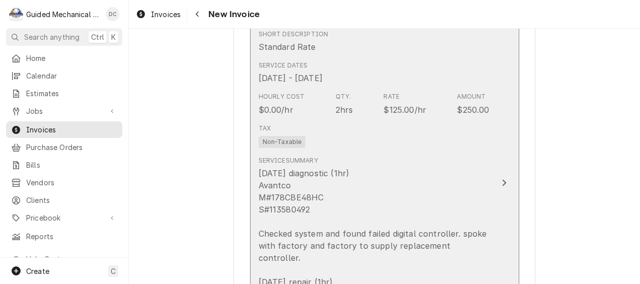
scroll to position [883, 0]
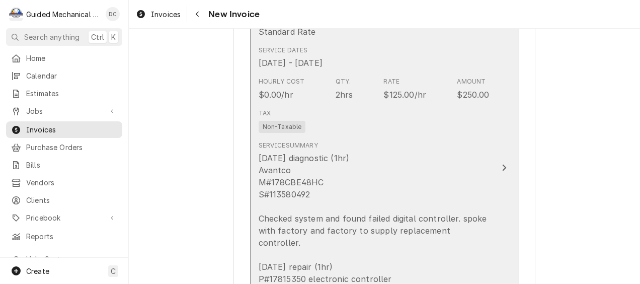
type input "Ready kitchen Warranty"
click at [466, 156] on div "9-18-25 diagnostic (1hr) Avantco M#178CBE48HC S#113580492 Checked system and fo…" at bounding box center [373, 236] width 231 height 169
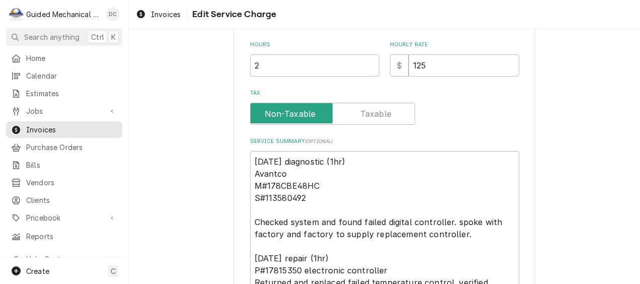
scroll to position [302, 0]
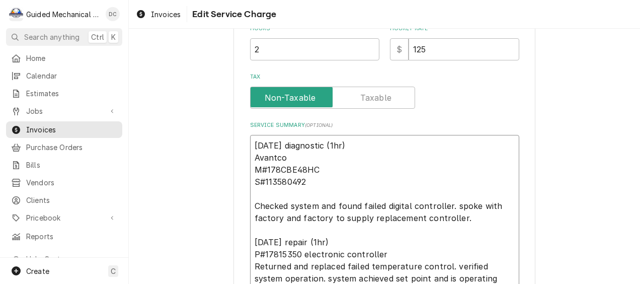
click at [250, 141] on textarea "9-18-25 diagnostic (1hr) Avantco M#178CBE48HC S#113580492 Checked system and fo…" at bounding box center [384, 218] width 269 height 166
type textarea "x"
type textarea "9-18-25 diagnostic (1hr) Avantco M#178CBE48HC S#113580492 Checked system and fo…"
paste textarea "Service Request: 89432"
type textarea "x"
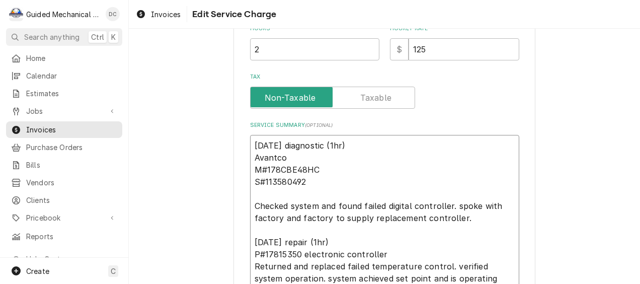
type textarea "Service Request: 89432 9-18-25 diagnostic (1hr) Avantco M#178CBE48HC S#11358049…"
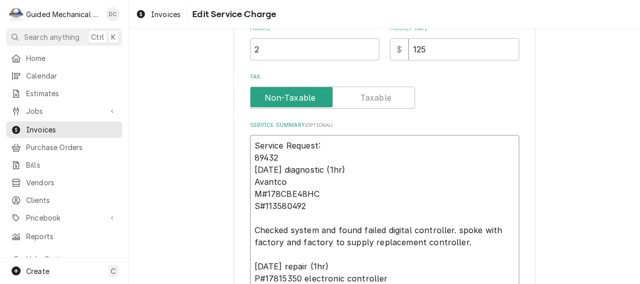
click at [250, 155] on textarea "Service Request: 89432 9-18-25 diagnostic (1hr) Avantco M#178CBE48HC S#11358049…" at bounding box center [384, 230] width 269 height 191
type textarea "x"
type textarea "Service Request:89432 9-18-25 diagnostic (1hr) Avantco M#178CBE48HC S#113580492…"
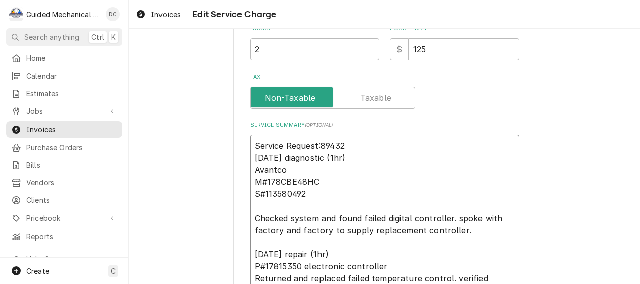
scroll to position [352, 0]
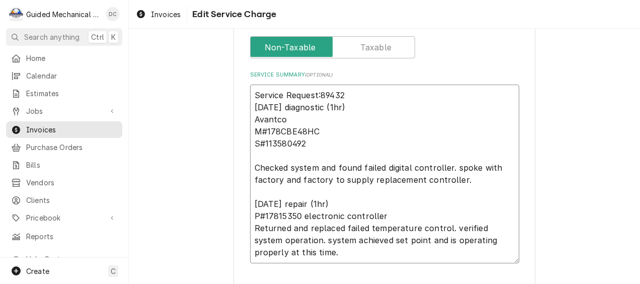
click at [405, 167] on textarea "Service Request:89432 9-18-25 diagnostic (1hr) Avantco M#178CBE48HC S#113580492…" at bounding box center [384, 173] width 269 height 179
click at [317, 94] on textarea "Service Request:89432 9-18-25 diagnostic (1hr) Avantco M#178CBE48HC S#113580492…" at bounding box center [384, 173] width 269 height 179
type textarea "x"
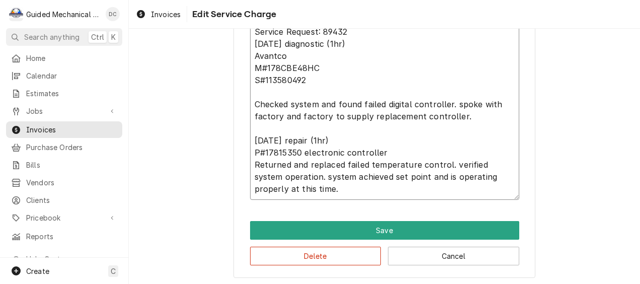
scroll to position [418, 0]
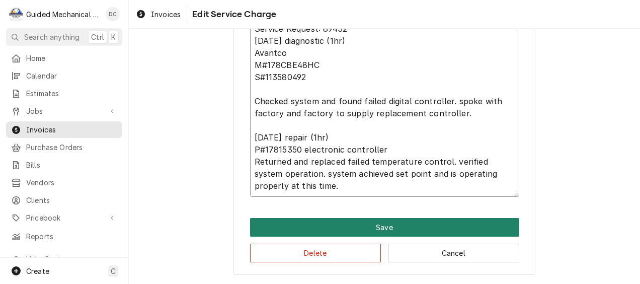
type textarea "Service Request: 89432 9-18-25 diagnostic (1hr) Avantco M#178CBE48HC S#11358049…"
click at [412, 226] on button "Save" at bounding box center [384, 227] width 269 height 19
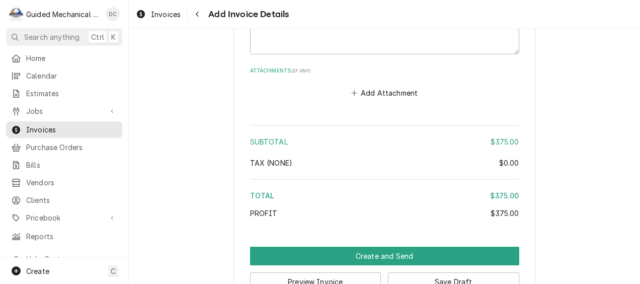
scroll to position [1663, 0]
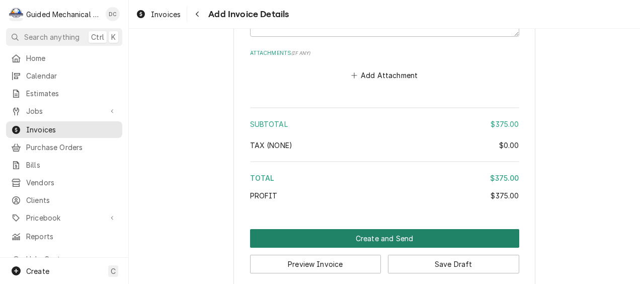
click at [471, 229] on button "Create and Send" at bounding box center [384, 238] width 269 height 19
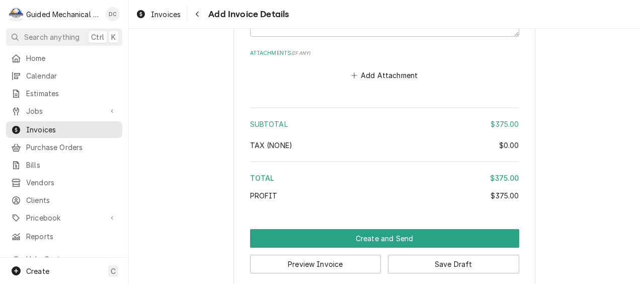
scroll to position [1657, 0]
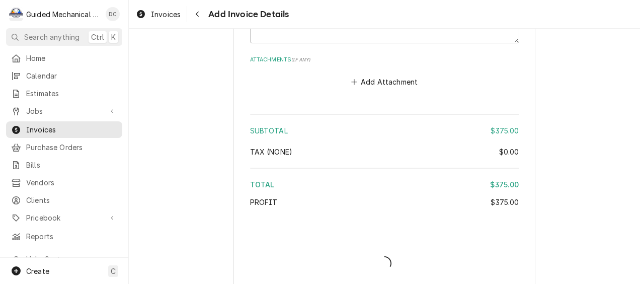
type textarea "x"
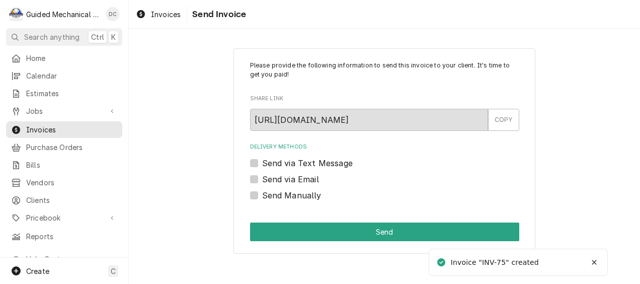
click at [262, 196] on label "Send Manually" at bounding box center [291, 195] width 59 height 12
click at [262, 196] on input "Send Manually" at bounding box center [396, 200] width 269 height 22
checkbox input "true"
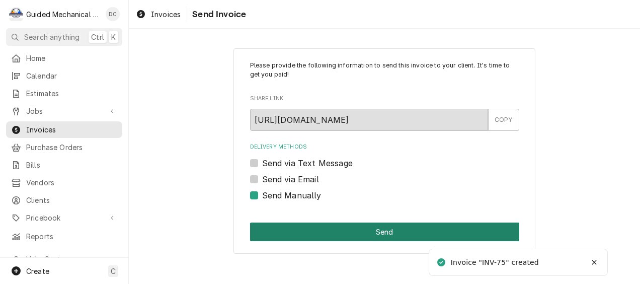
click at [357, 229] on button "Send" at bounding box center [384, 231] width 269 height 19
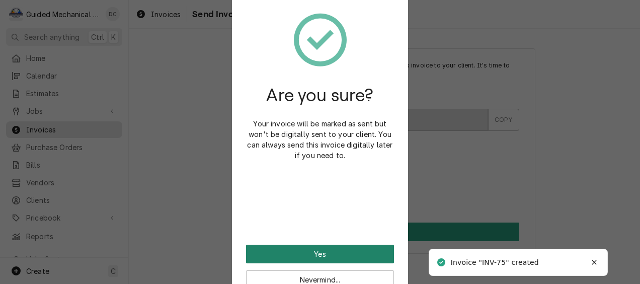
click at [362, 251] on button "Yes" at bounding box center [320, 253] width 148 height 19
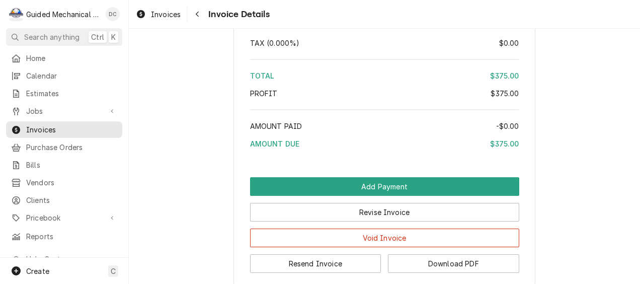
scroll to position [1609, 0]
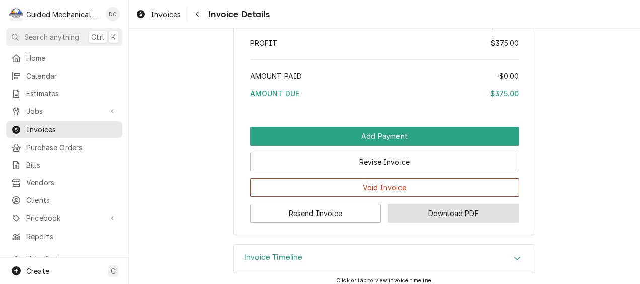
click at [461, 222] on button "Download PDF" at bounding box center [453, 213] width 131 height 19
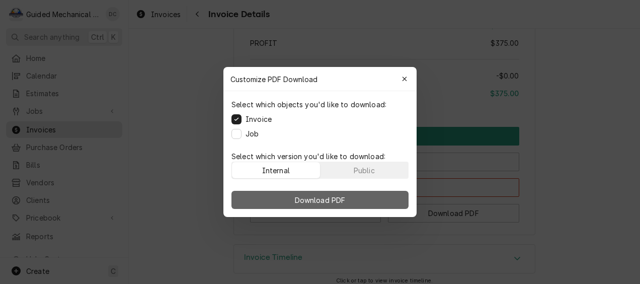
click at [320, 202] on span "Download PDF" at bounding box center [320, 200] width 55 height 11
